Goal: Task Accomplishment & Management: Use online tool/utility

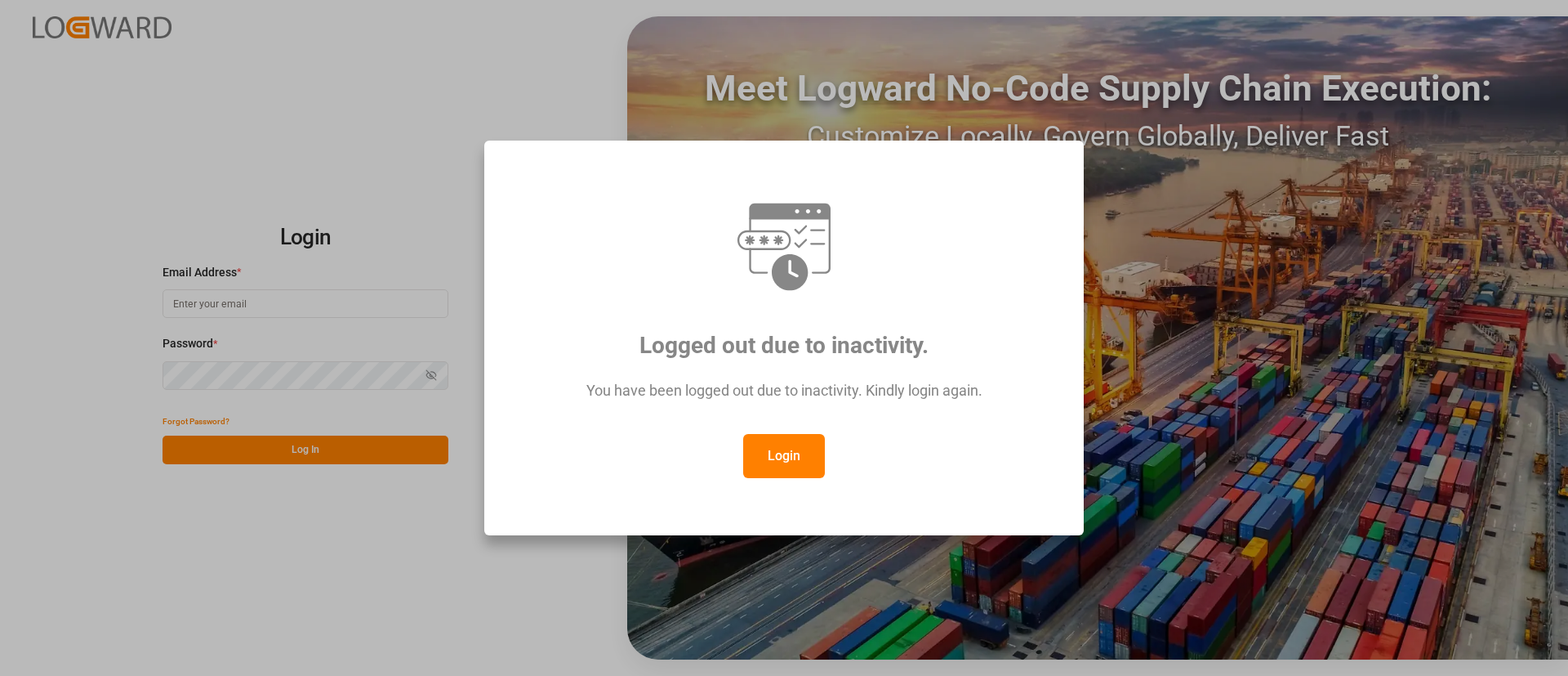
click at [804, 436] on button "Login" at bounding box center [784, 455] width 81 height 44
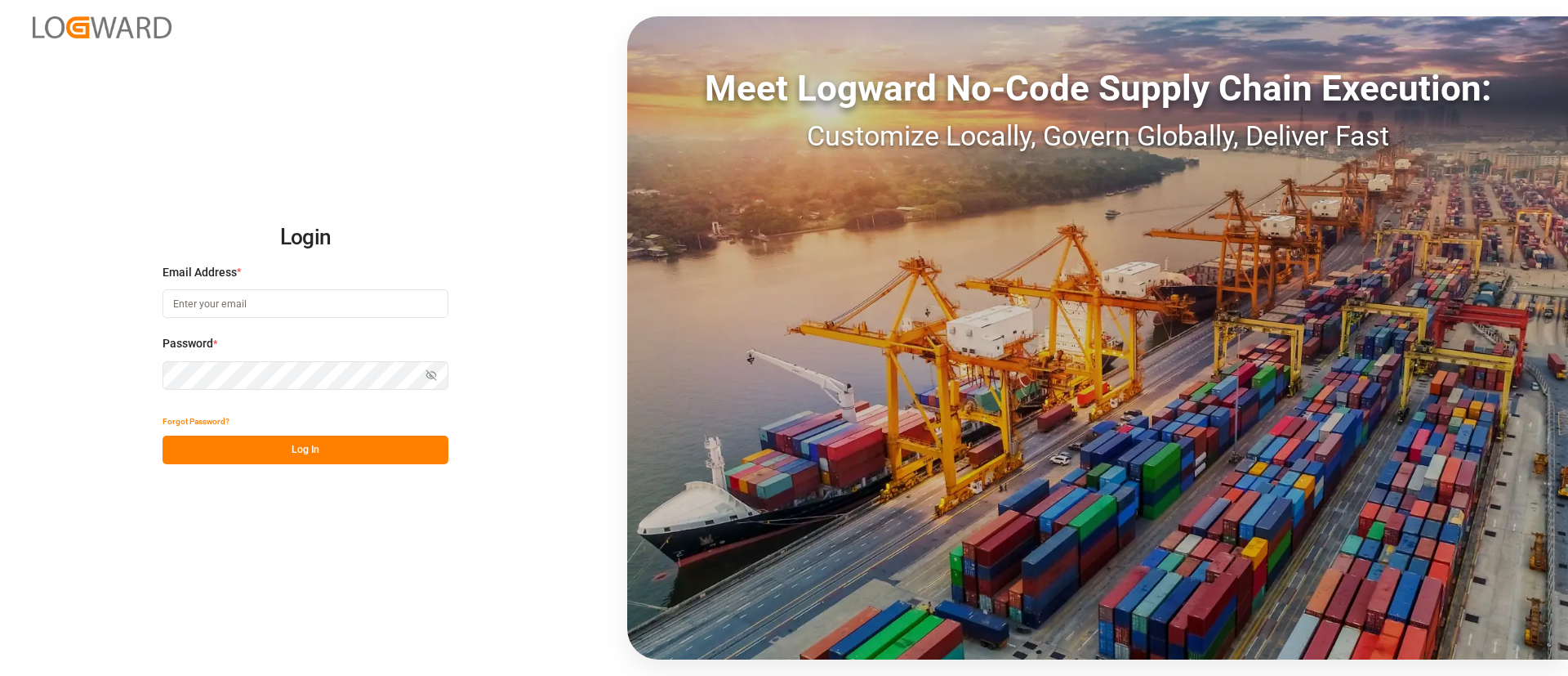
click at [319, 319] on div "Email Address *" at bounding box center [306, 300] width 286 height 72
click at [366, 303] on input at bounding box center [306, 303] width 286 height 28
click at [0, 675] on com-1password-button at bounding box center [0, 676] width 0 height 0
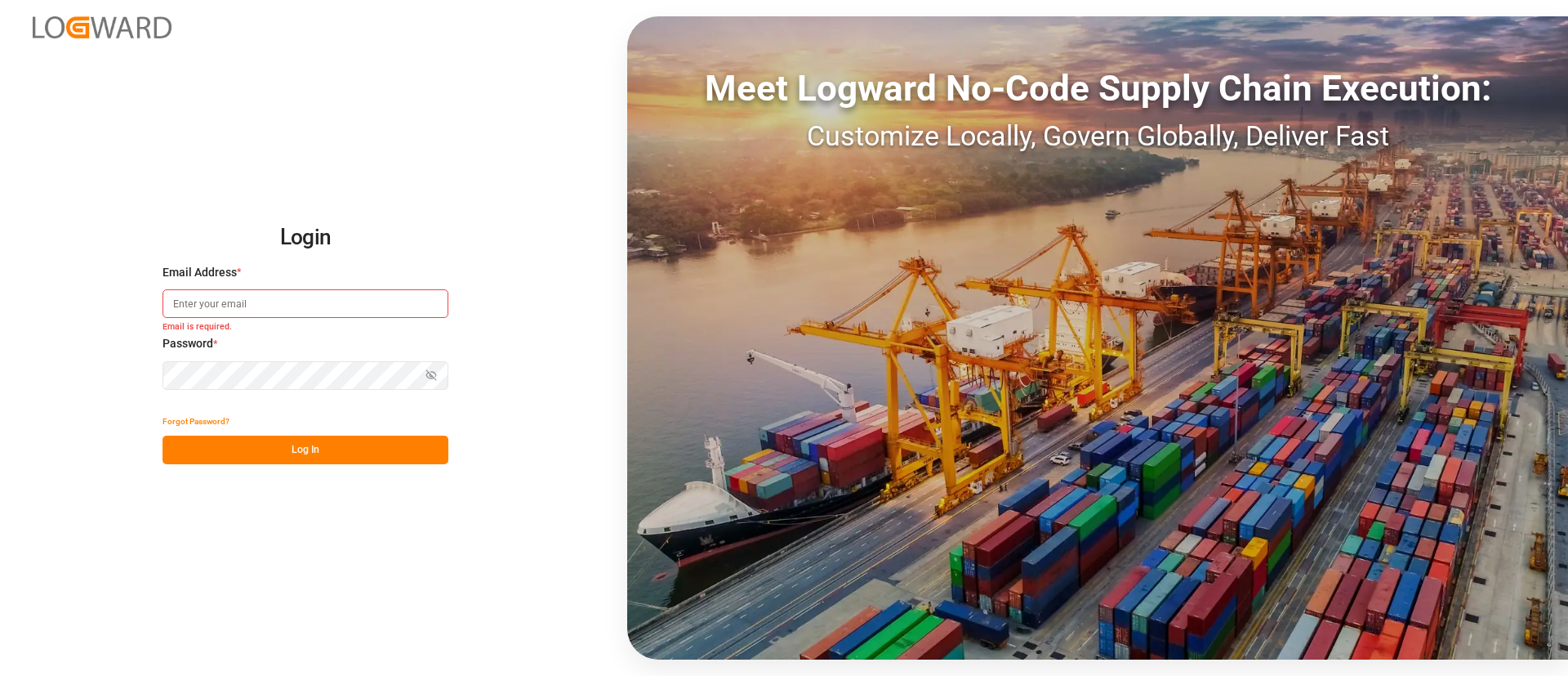
type input "[PERSON_NAME][DOMAIN_NAME][EMAIL_ADDRESS][DOMAIN_NAME]"
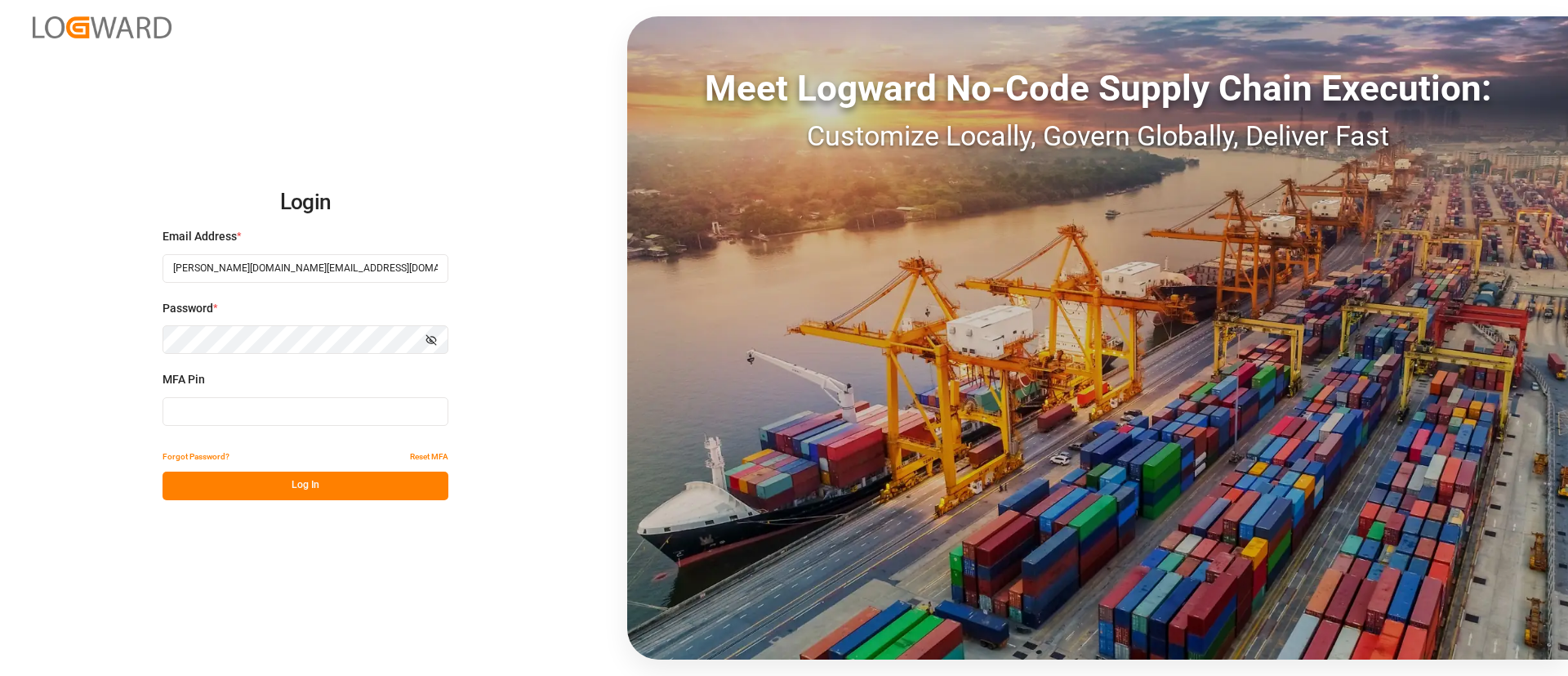
type input "323882"
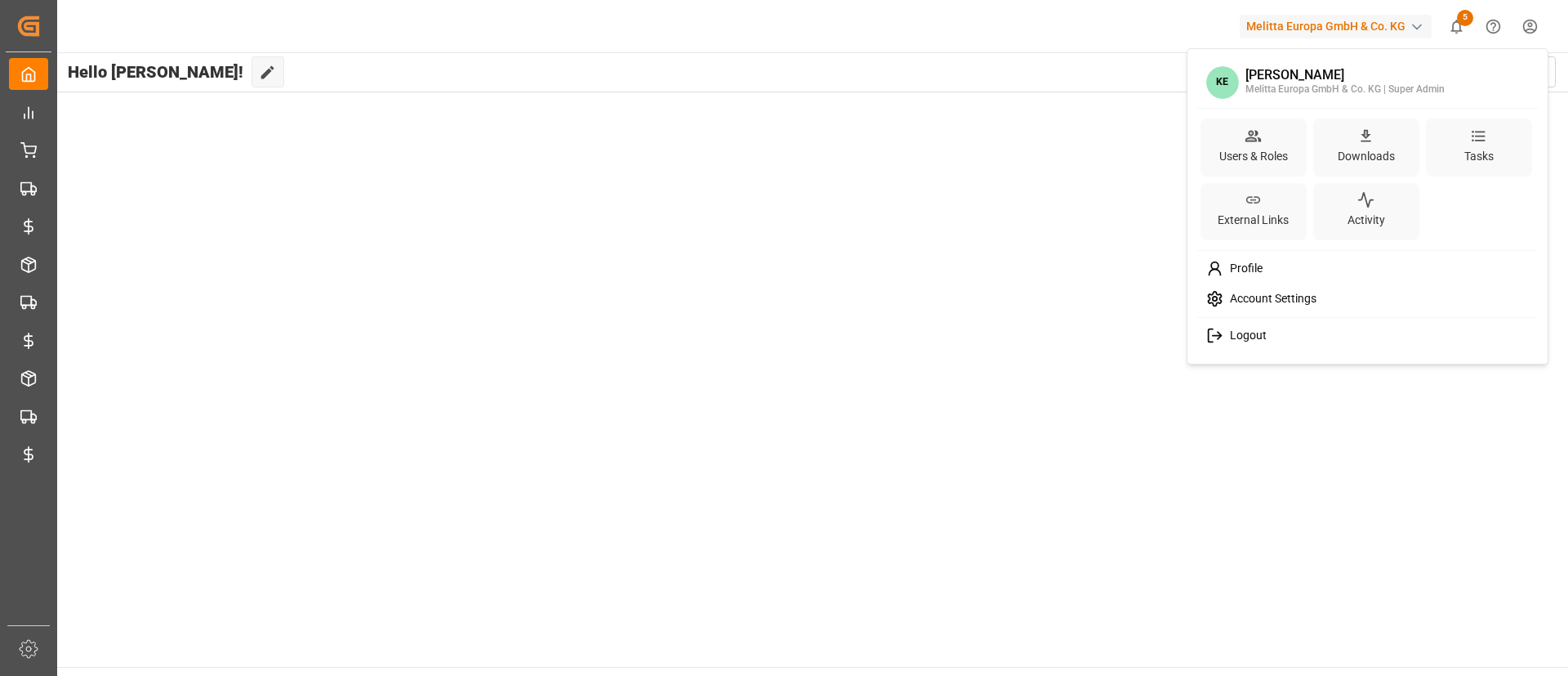
click at [1529, 31] on html "Created by potrace 1.15, written by [PERSON_NAME] [DATE]-[DATE] Created by potr…" at bounding box center [784, 338] width 1568 height 676
click at [1456, 144] on div "Tasks" at bounding box center [1479, 147] width 106 height 58
